Goal: Use online tool/utility: Use online tool/utility

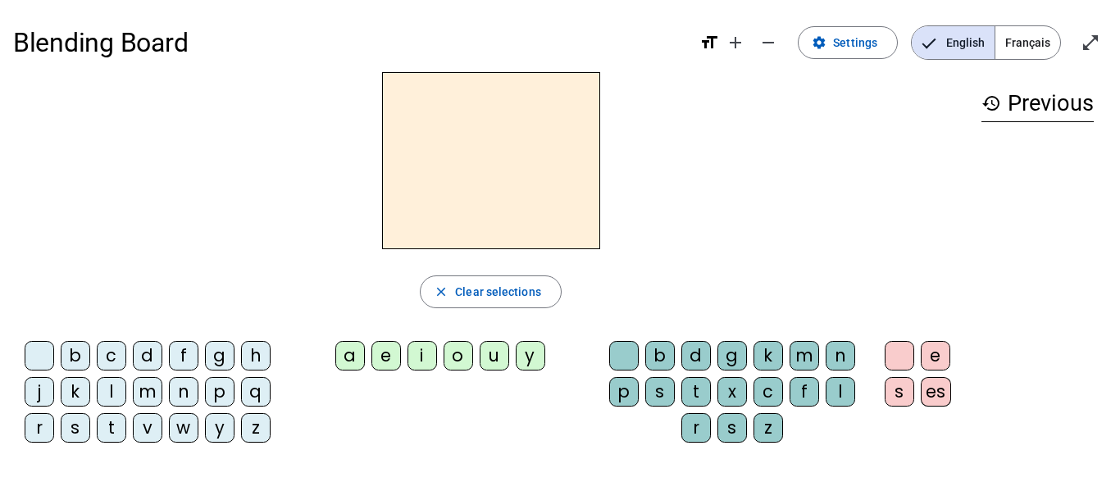
click at [113, 350] on div "c" at bounding box center [112, 356] width 30 height 30
click at [353, 357] on div "a" at bounding box center [350, 356] width 30 height 30
click at [626, 404] on div "p" at bounding box center [624, 392] width 30 height 30
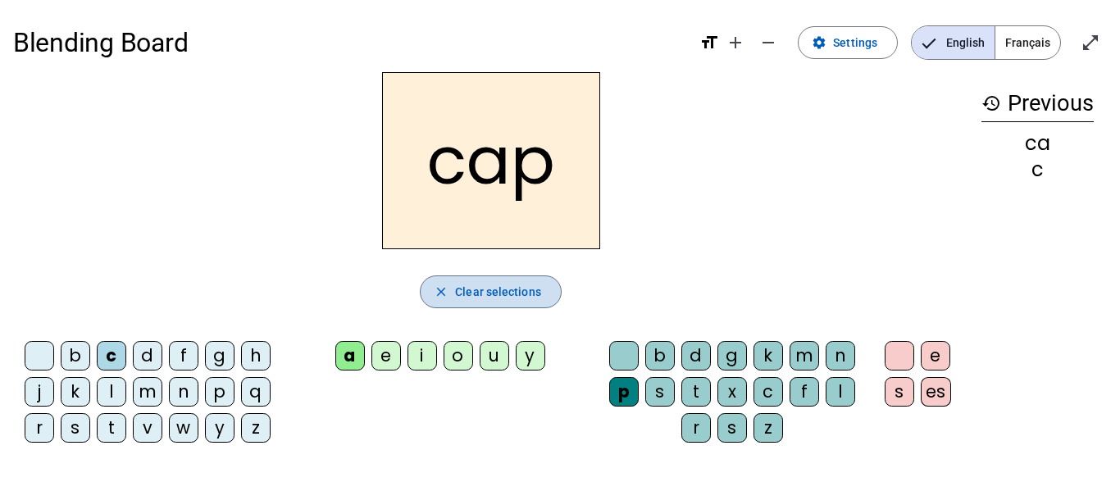
click at [536, 286] on span "Clear selections" at bounding box center [498, 292] width 86 height 20
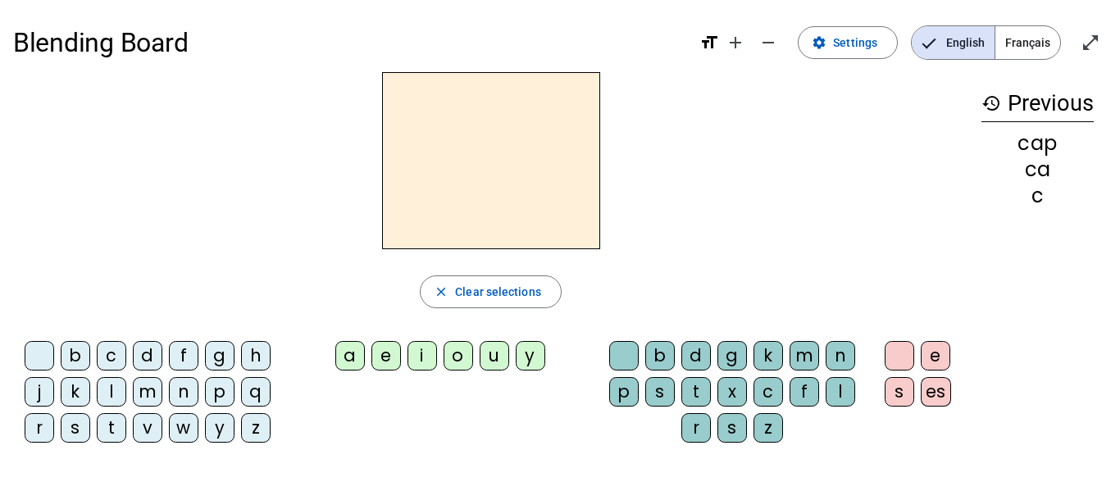
click at [82, 357] on div "b" at bounding box center [76, 356] width 30 height 30
click at [424, 339] on div "a e i o u y" at bounding box center [443, 359] width 308 height 49
click at [353, 349] on div "a" at bounding box center [350, 356] width 30 height 30
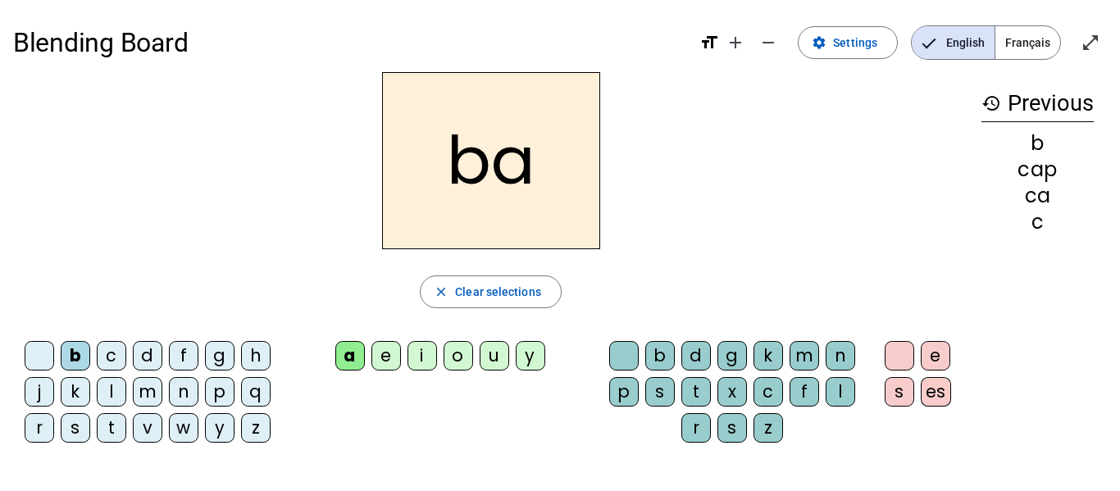
click at [810, 389] on div "f" at bounding box center [805, 392] width 30 height 30
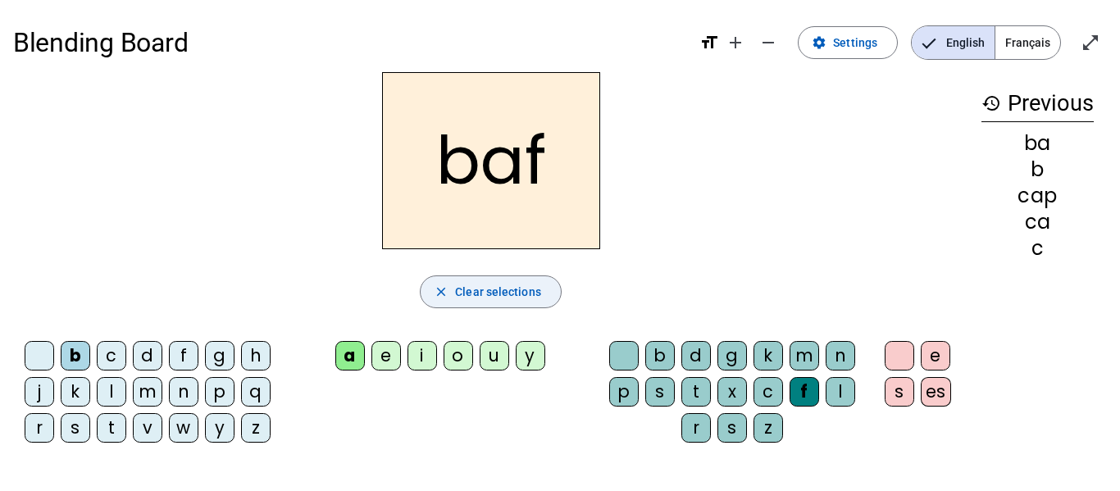
click at [527, 295] on span "Clear selections" at bounding box center [498, 292] width 86 height 20
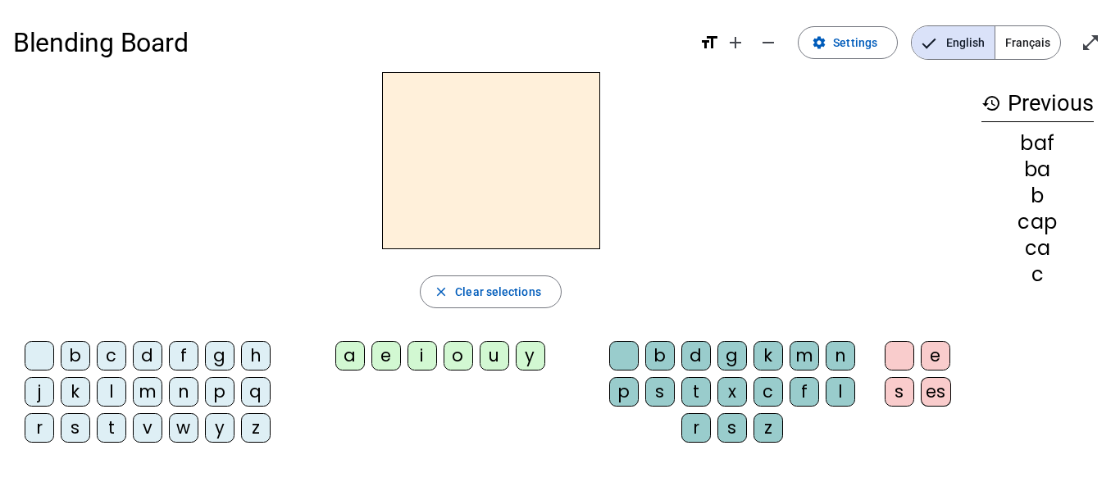
click at [71, 363] on div "b" at bounding box center [76, 356] width 30 height 30
click at [351, 370] on div "a" at bounding box center [350, 356] width 30 height 30
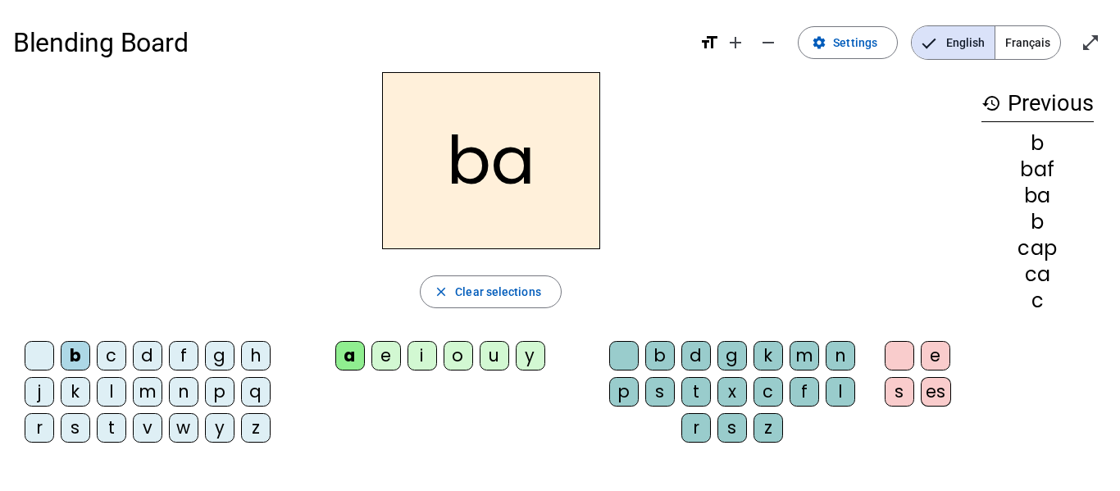
click at [701, 384] on div "t" at bounding box center [696, 392] width 30 height 30
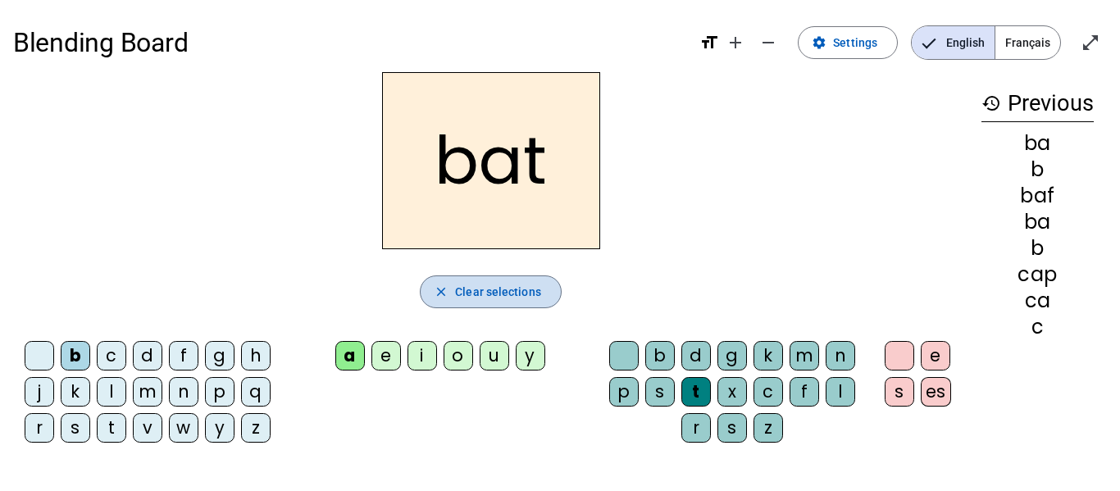
click at [514, 299] on span "Clear selections" at bounding box center [498, 292] width 86 height 20
